Goal: Information Seeking & Learning: Check status

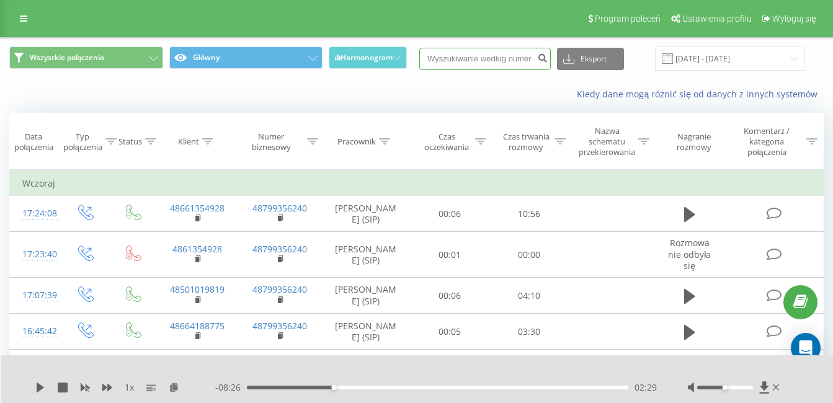
click at [490, 64] on input at bounding box center [484, 59] width 131 height 22
click at [491, 61] on input at bounding box center [484, 59] width 131 height 22
paste input "[PHONE_NUMBER]"
type input "[PHONE_NUMBER]"
click at [547, 55] on icon "submit" at bounding box center [542, 56] width 11 height 7
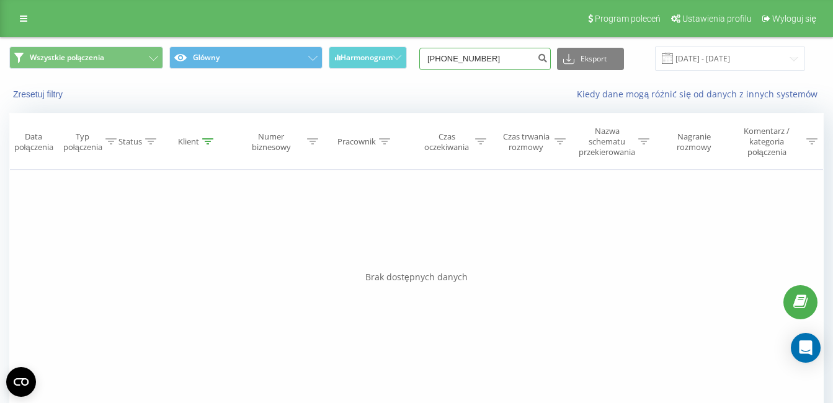
click at [507, 52] on input "+491726730380" at bounding box center [484, 59] width 131 height 22
drag, startPoint x: 524, startPoint y: 63, endPoint x: 407, endPoint y: 74, distance: 117.7
click at [409, 74] on div "Wszystkie połączenia Główny Harmonogram +491726730380 Eksport .csv .xls .xlsx 2…" at bounding box center [416, 59] width 831 height 42
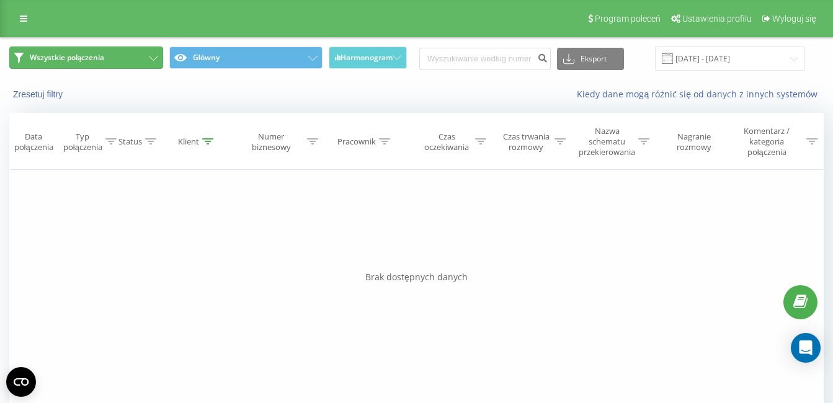
click at [66, 57] on span "Wszystkie połączenia" at bounding box center [67, 58] width 74 height 10
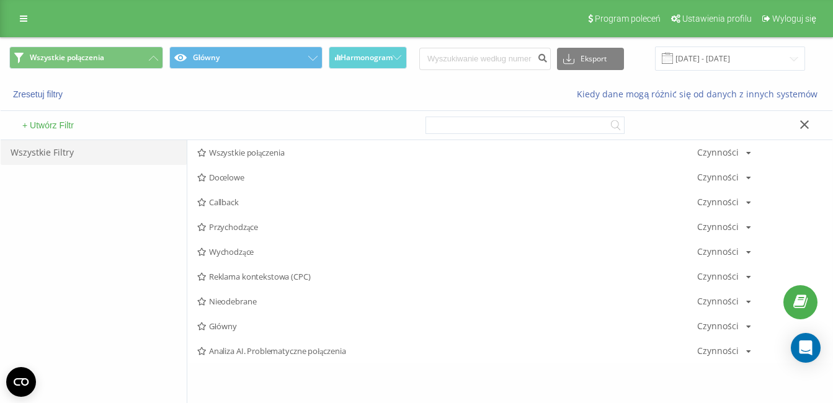
click at [49, 178] on div "Wszystkie Filtry" at bounding box center [94, 286] width 186 height 292
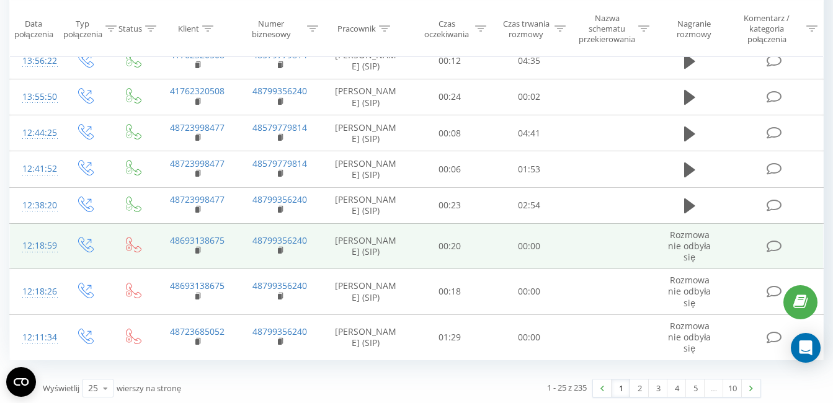
scroll to position [823, 0]
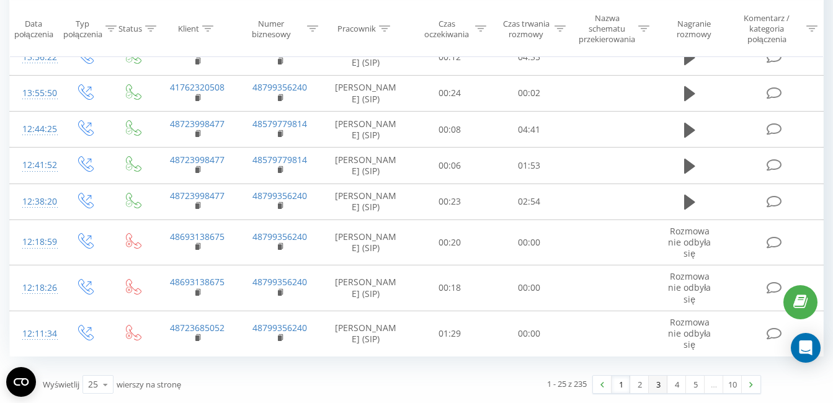
click at [655, 388] on link "3" at bounding box center [657, 384] width 19 height 17
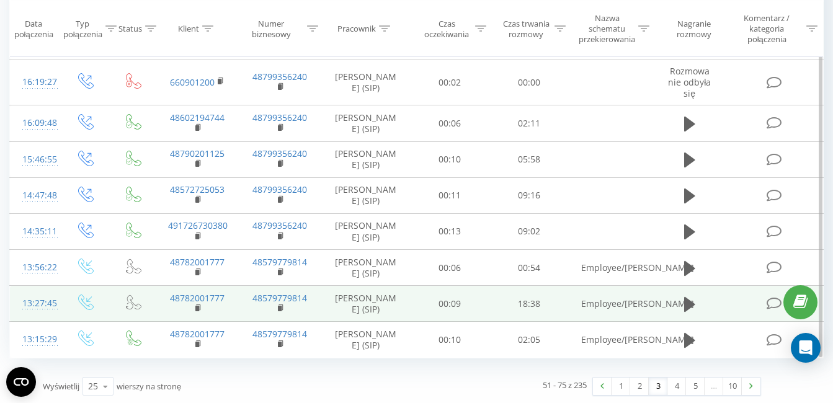
scroll to position [845, 0]
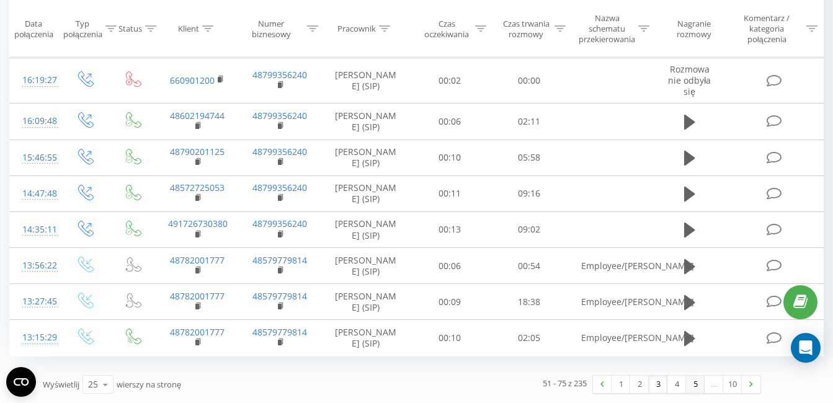
click at [693, 382] on link "5" at bounding box center [695, 384] width 19 height 17
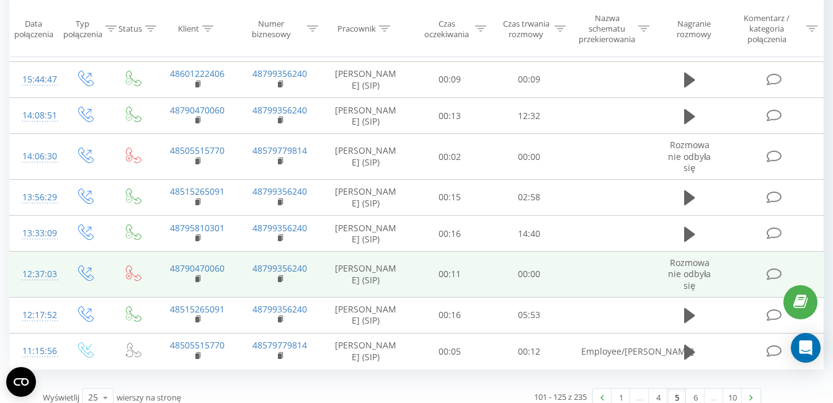
scroll to position [839, 0]
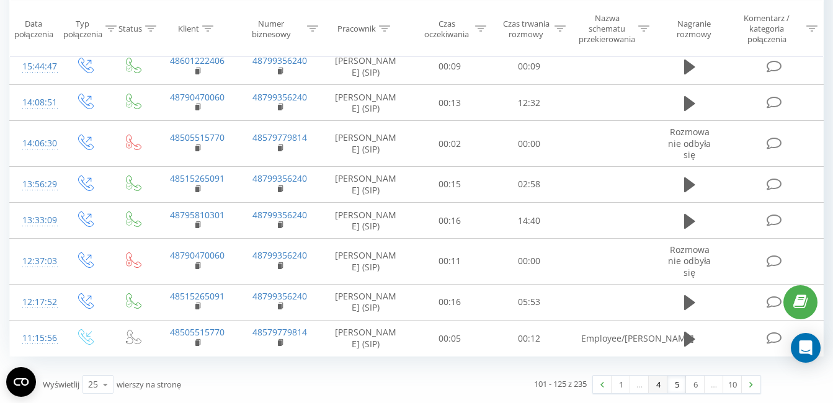
click at [660, 383] on link "4" at bounding box center [657, 384] width 19 height 17
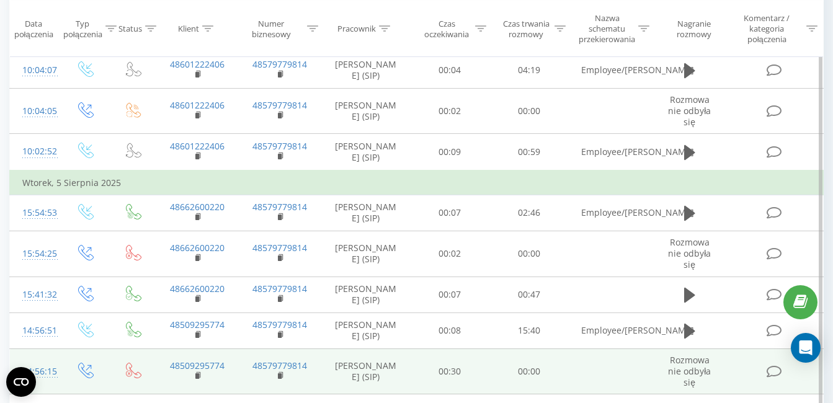
scroll to position [845, 0]
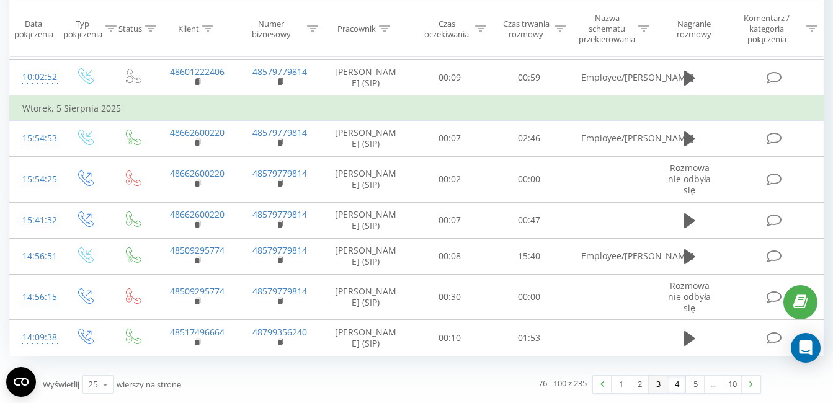
click at [655, 384] on link "3" at bounding box center [657, 384] width 19 height 17
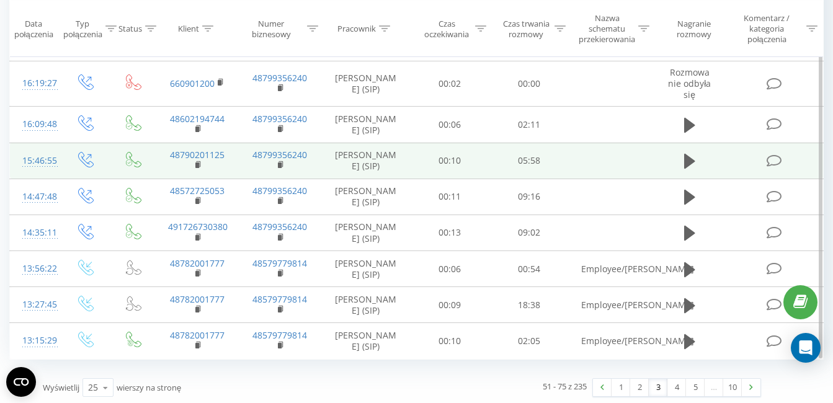
scroll to position [845, 0]
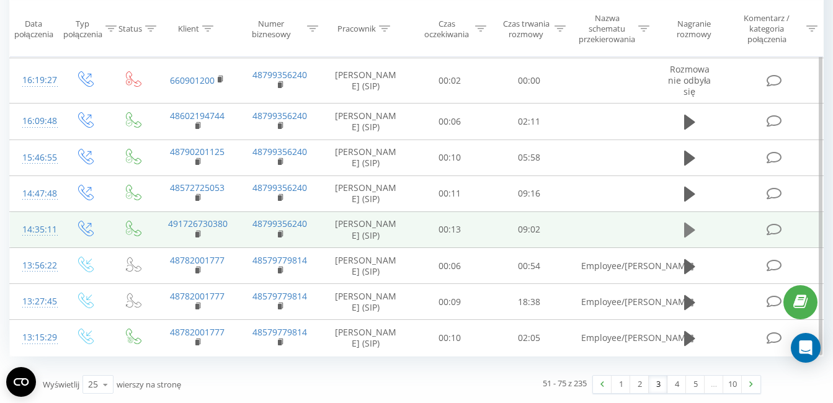
click at [689, 233] on icon at bounding box center [689, 230] width 11 height 15
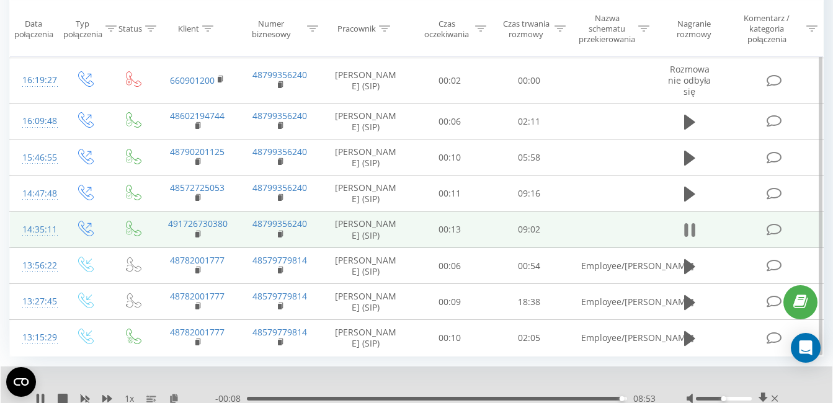
click at [692, 231] on icon at bounding box center [693, 230] width 4 height 14
